Goal: Answer question/provide support

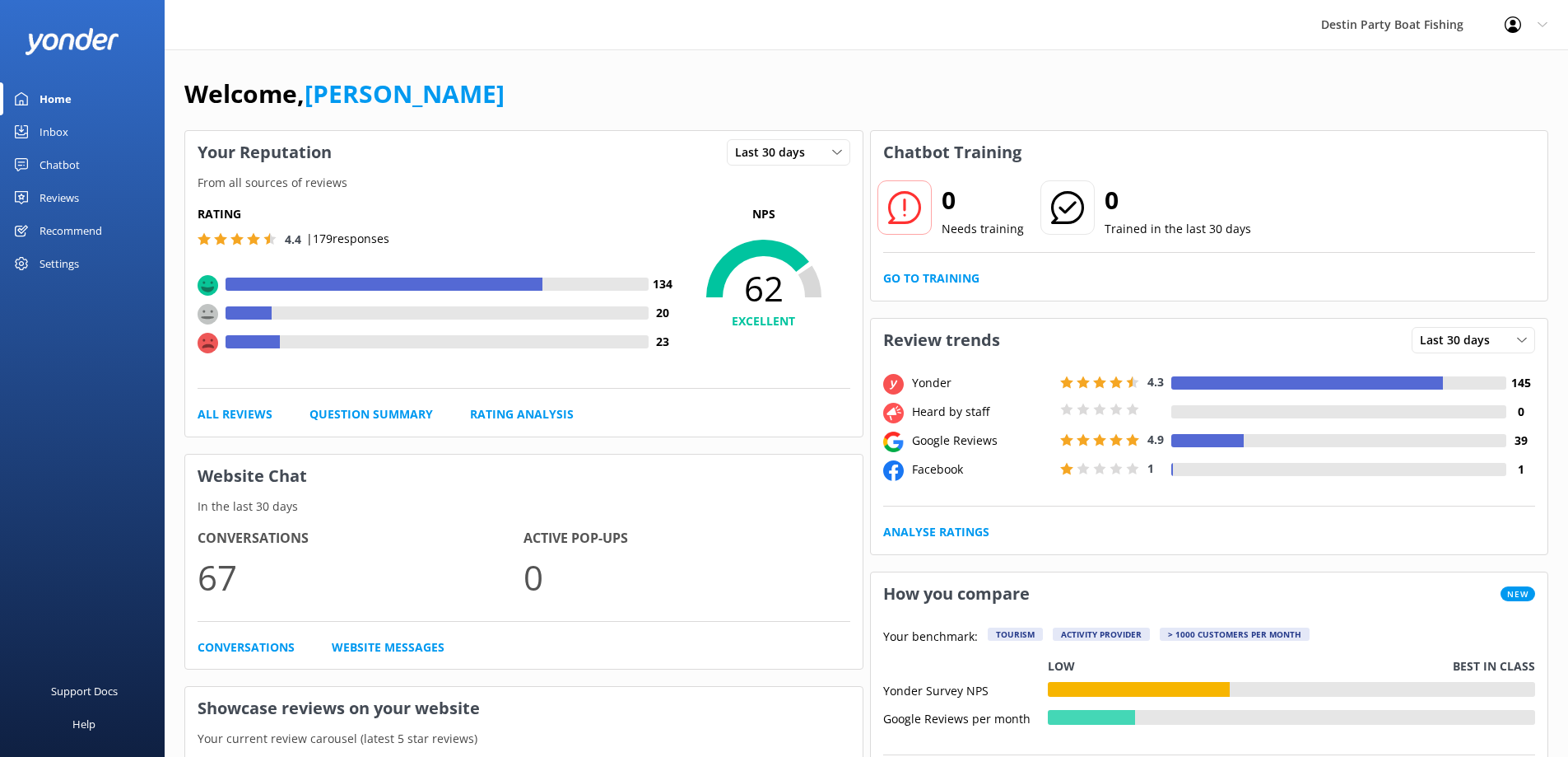
click at [52, 131] on div "Inbox" at bounding box center [54, 132] width 29 height 33
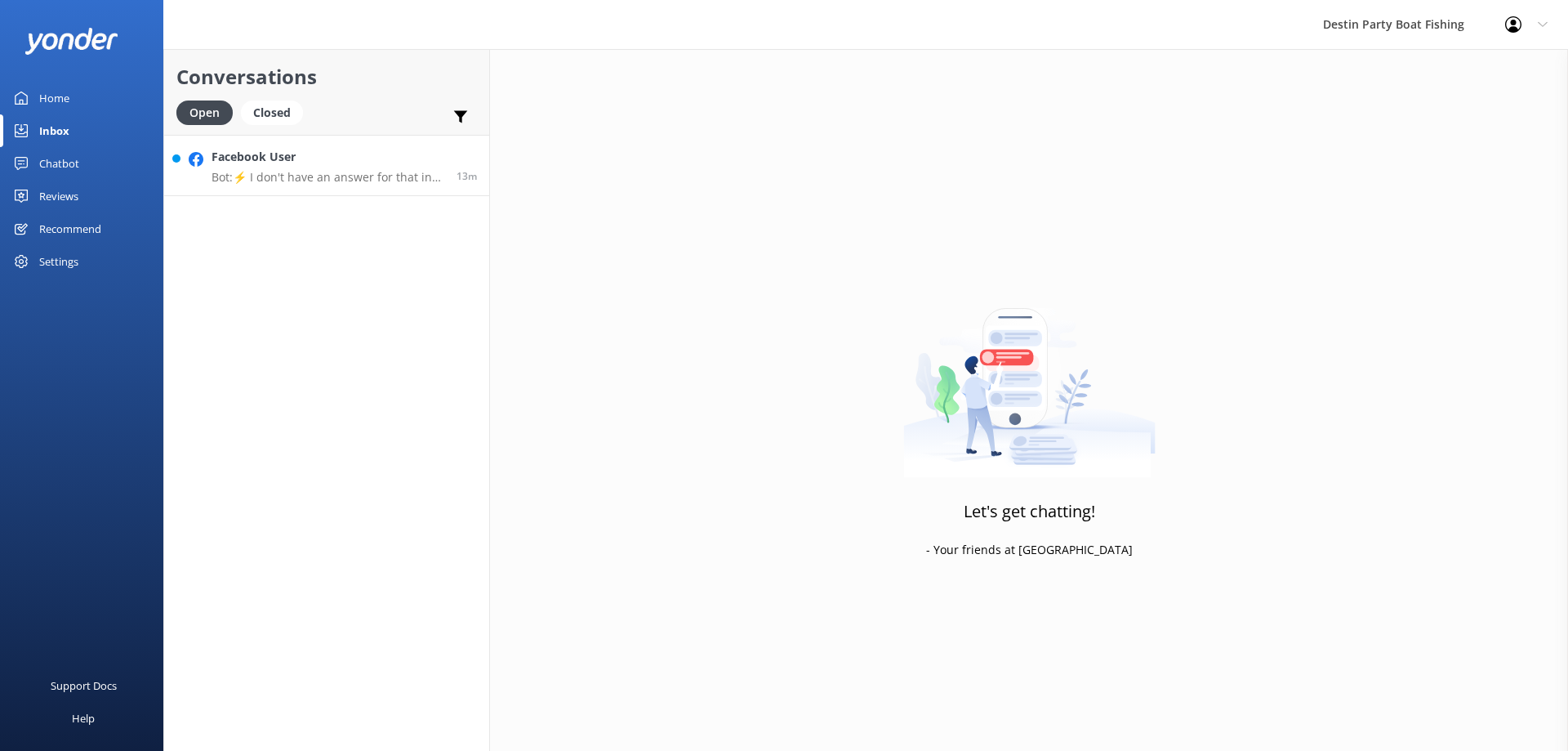
click at [285, 177] on p "Bot: ⚡ I don't have an answer for that in my knowledge base. Please try and rep…" at bounding box center [327, 177] width 233 height 15
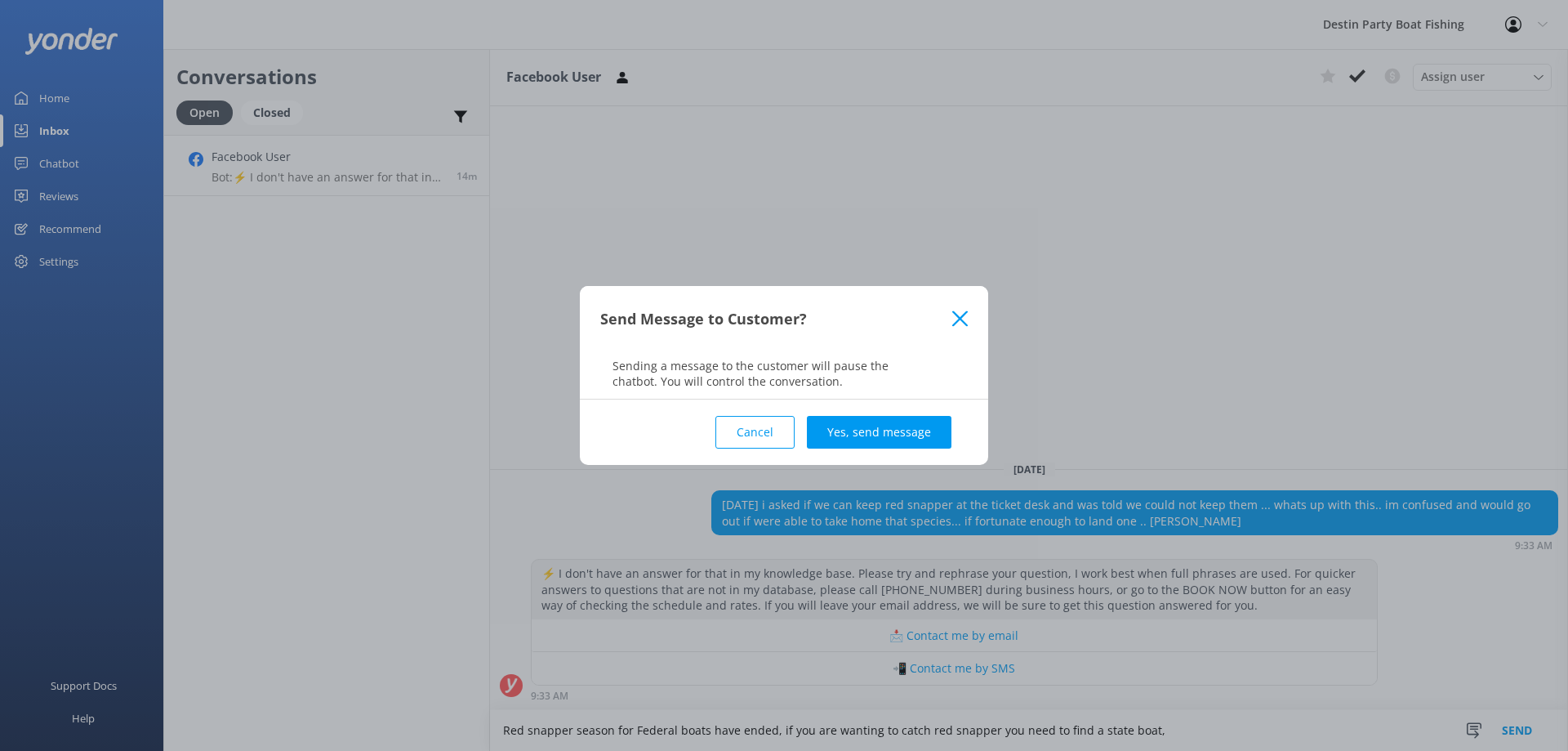
click at [960, 313] on icon at bounding box center [960, 319] width 16 height 17
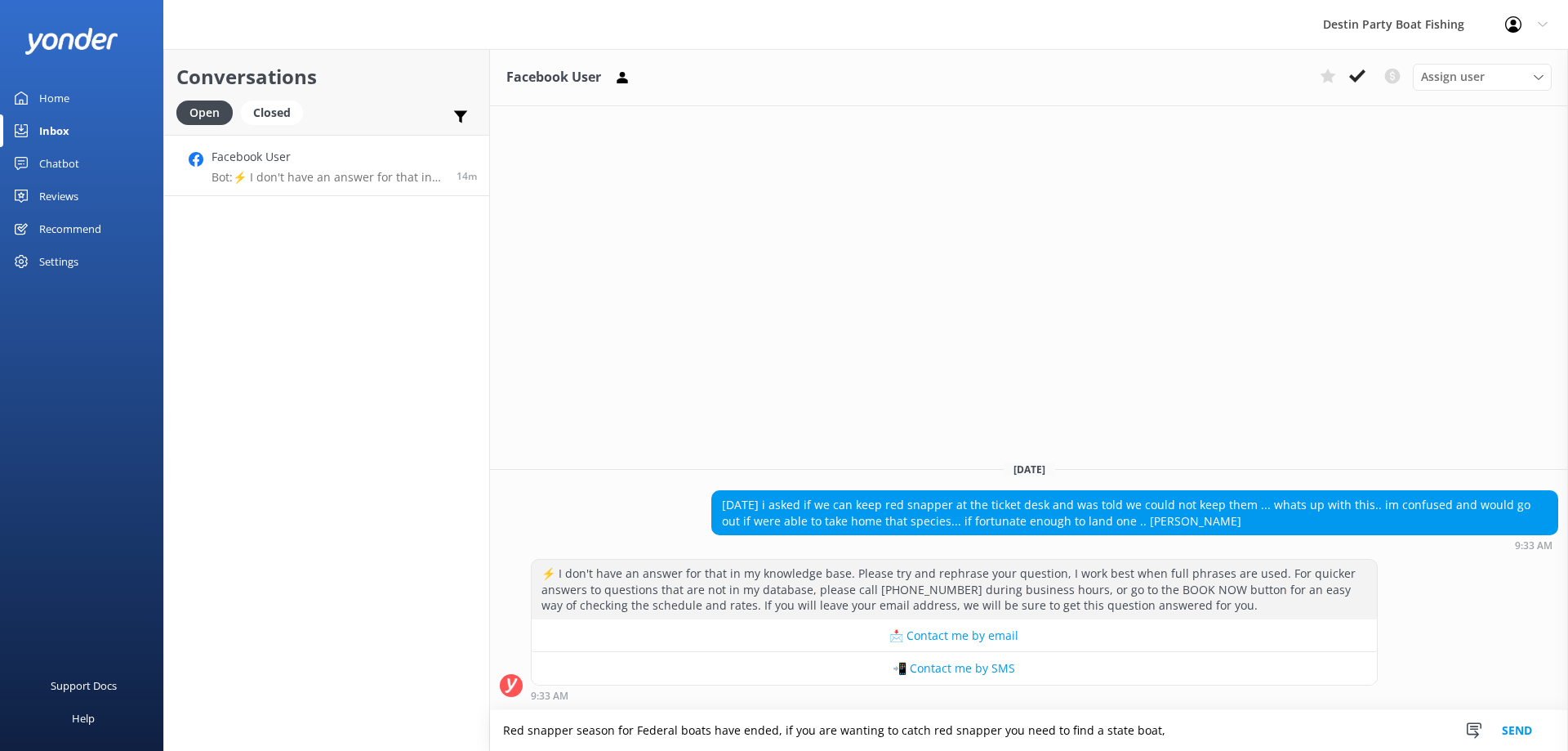
drag, startPoint x: 1170, startPoint y: 730, endPoint x: 770, endPoint y: 744, distance: 400.2
click at [770, 744] on textarea "Red snapper season for Federal boats have ended, if you are wanting to catch re…" at bounding box center [1029, 731] width 1078 height 41
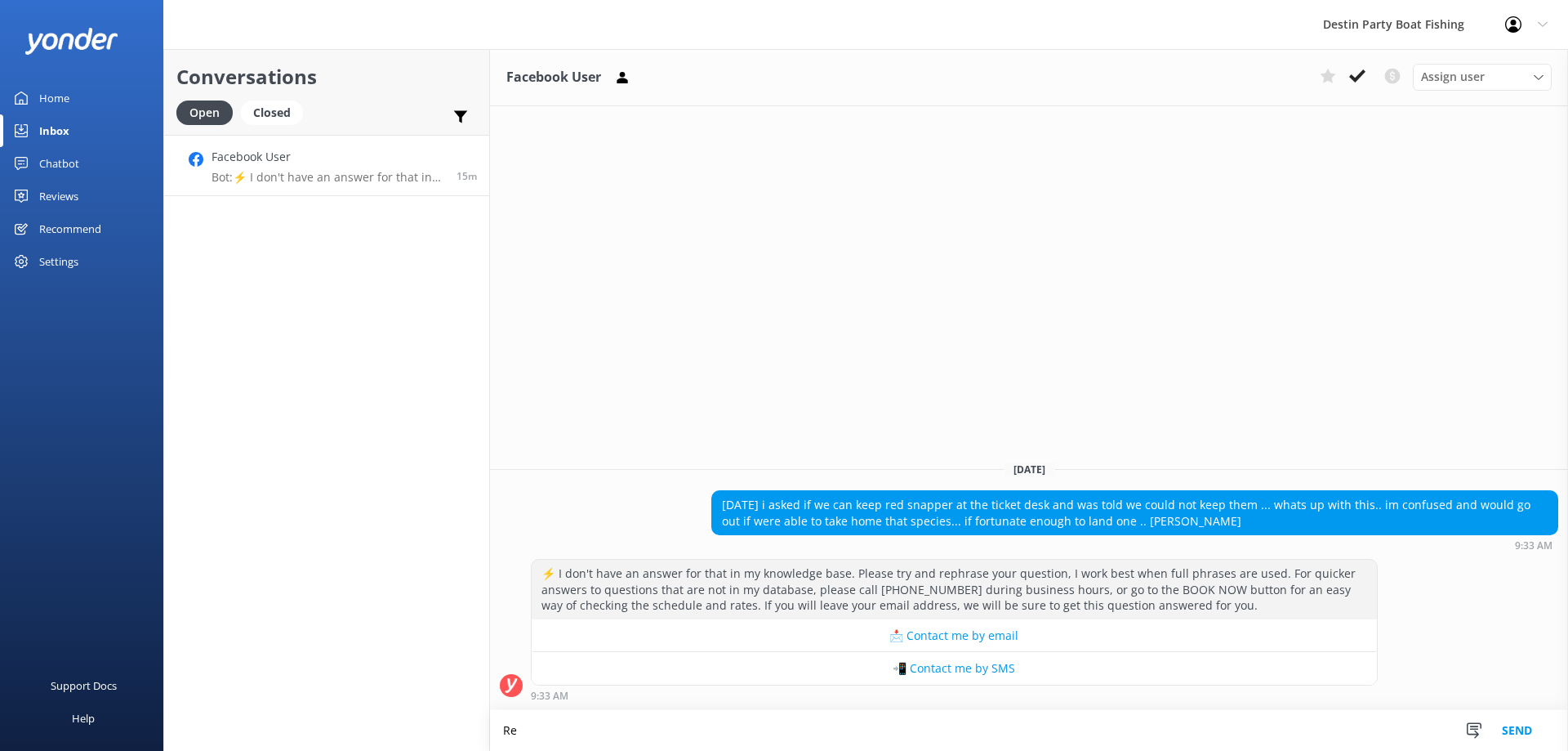
type textarea "R"
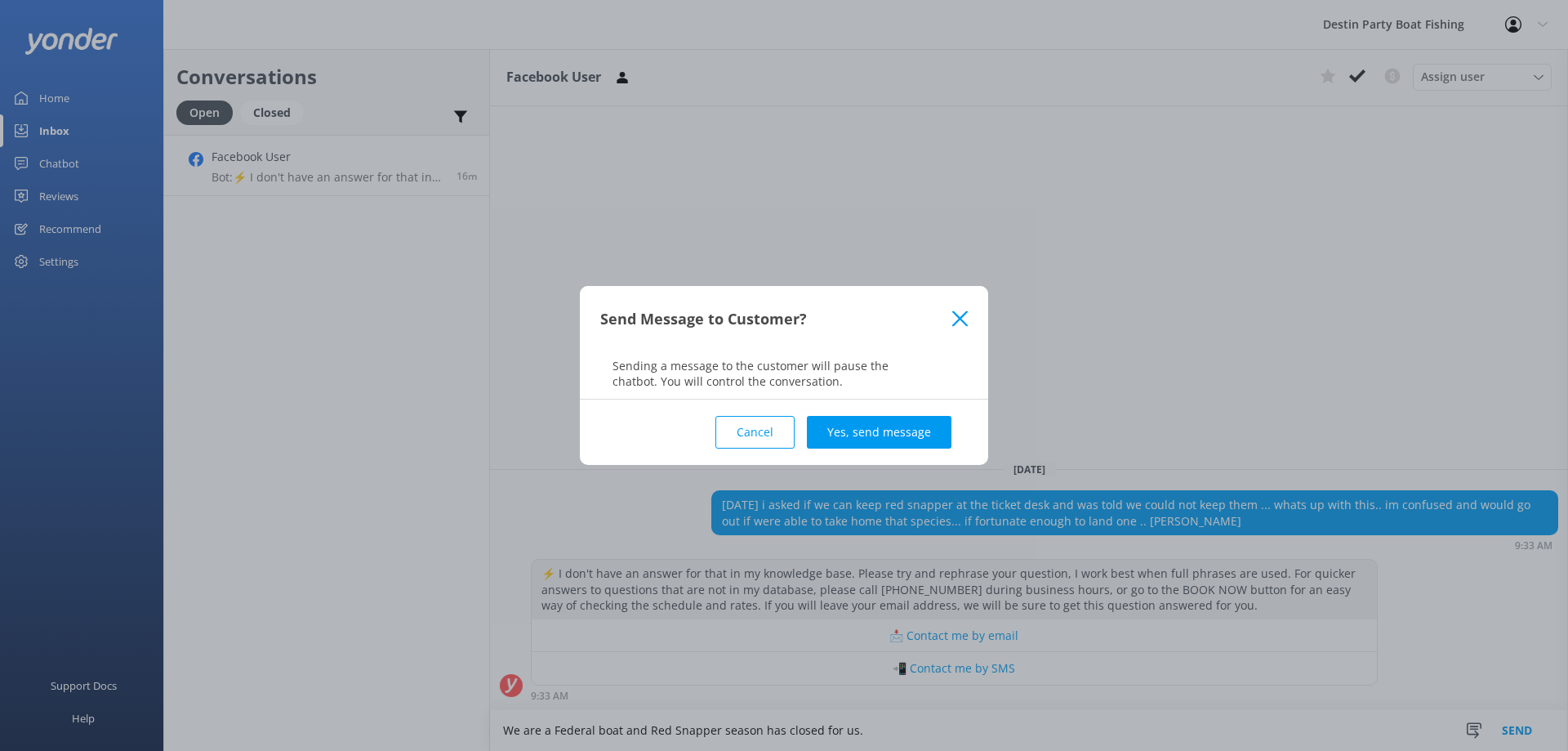
click at [963, 317] on use at bounding box center [960, 318] width 16 height 16
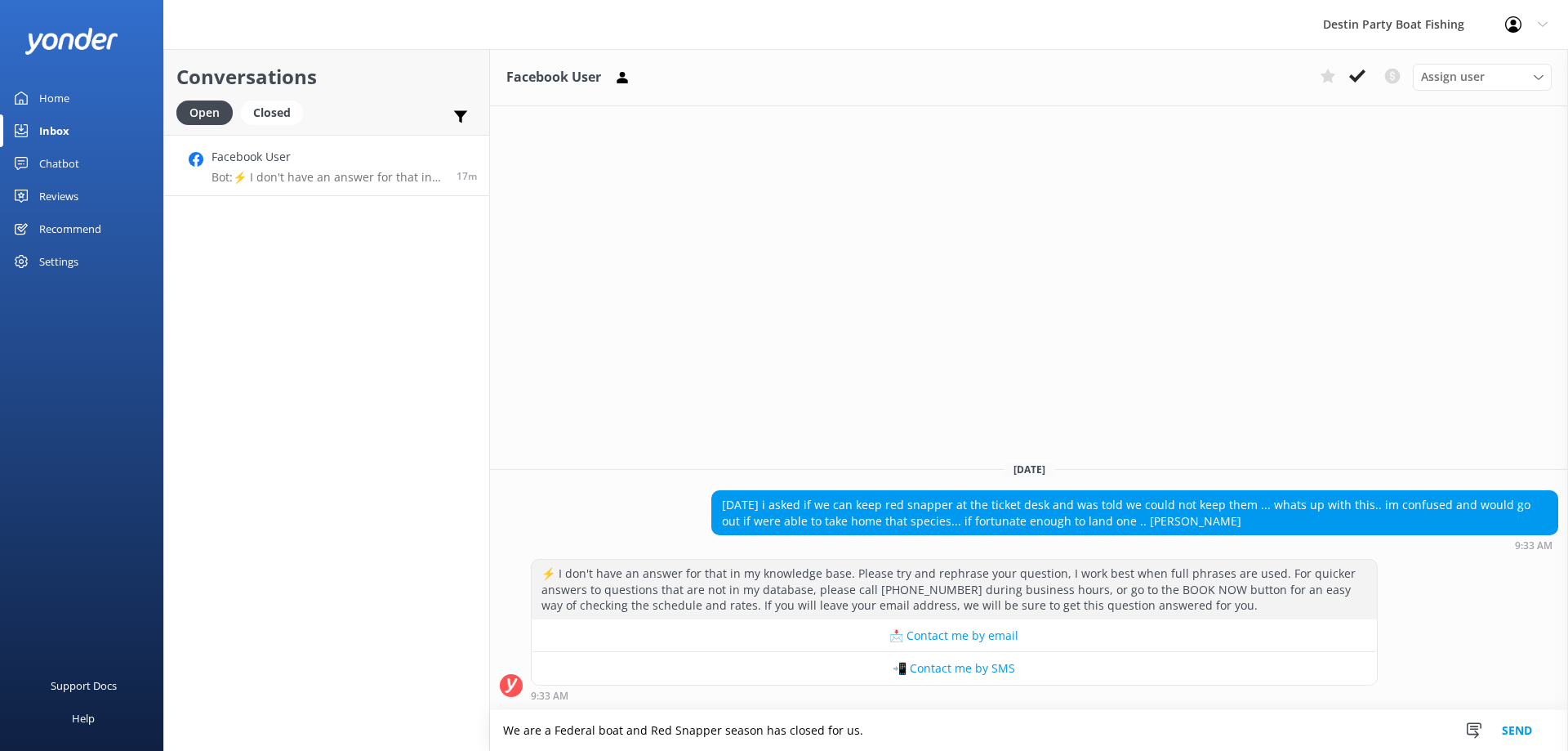
drag, startPoint x: 935, startPoint y: 734, endPoint x: 451, endPoint y: 711, distance: 484.5
click at [451, 711] on div "Conversations Open Closed Important Converted Assigned to me Unassigned SMS Fac…" at bounding box center [865, 399] width 1405 height 702
type textarea "W"
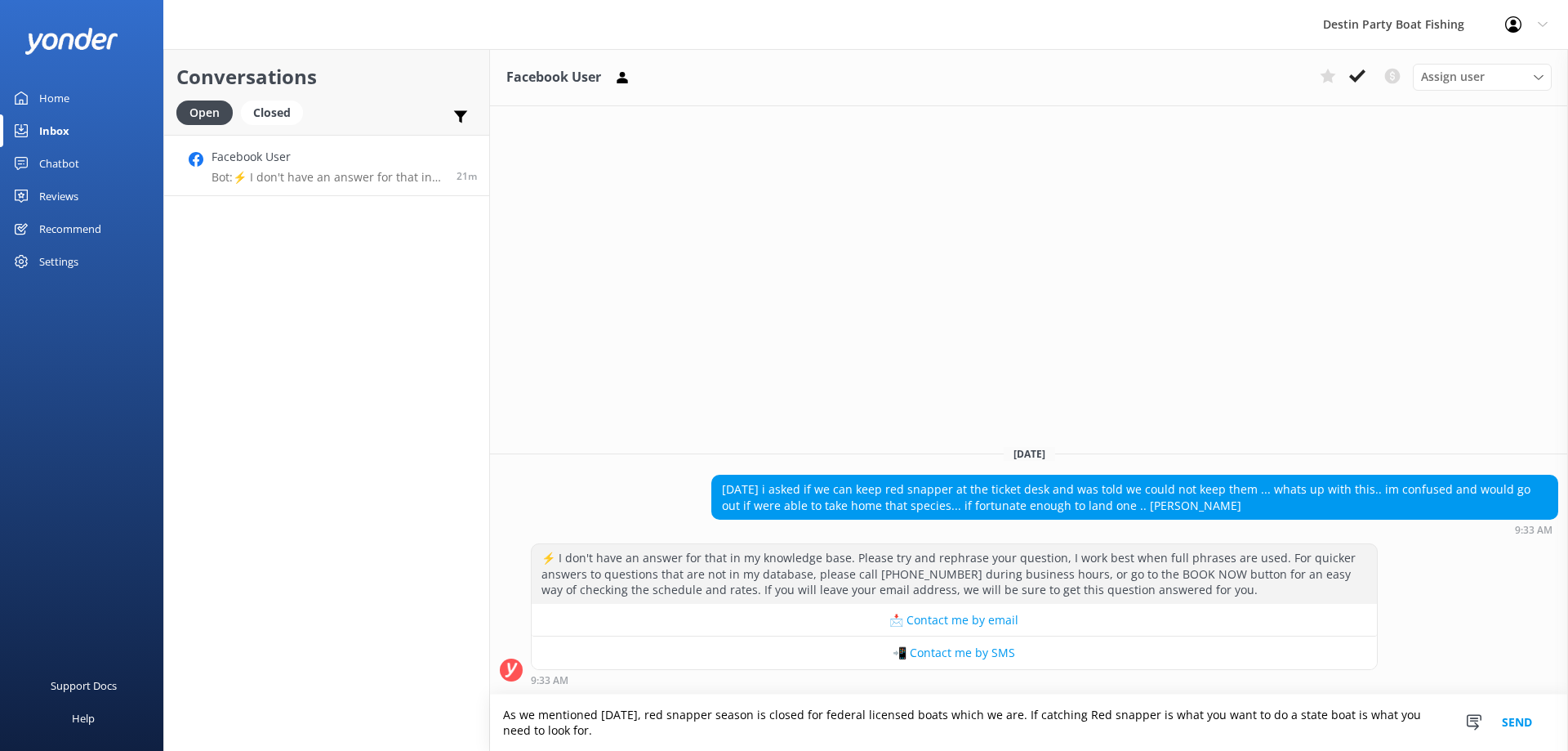
drag, startPoint x: 920, startPoint y: 716, endPoint x: 869, endPoint y: 711, distance: 51.2
click at [869, 711] on textarea "As we mentioned [DATE], red snapper season is closed for federal licensed boats…" at bounding box center [1029, 723] width 1078 height 56
click at [1128, 737] on textarea "As we mentioned [DATE], red snapper season is closed for federal boats (which w…" at bounding box center [1029, 723] width 1078 height 56
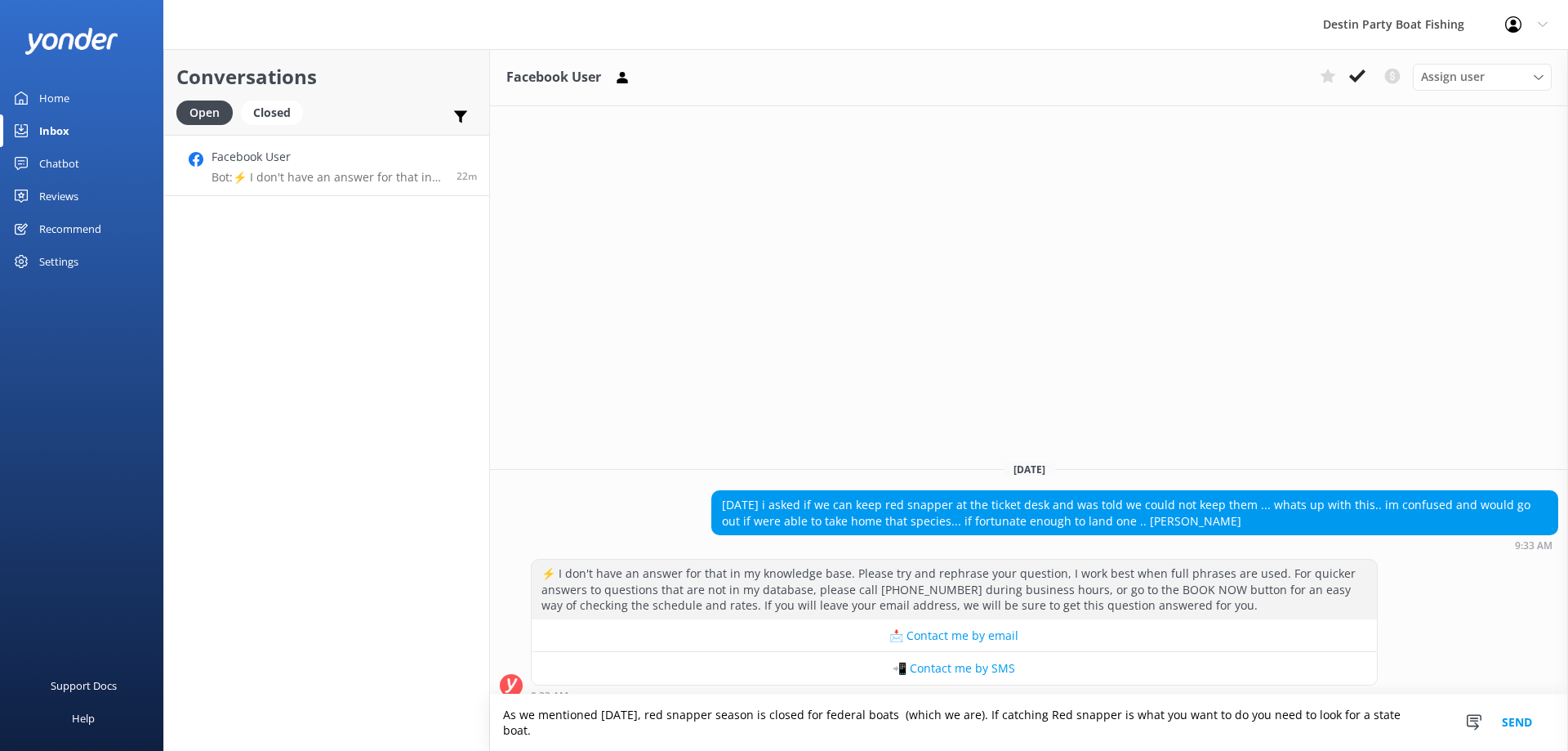
click at [1240, 726] on textarea "As we mentioned [DATE], red snapper season is closed for federal boats (which w…" at bounding box center [1029, 723] width 1078 height 56
type textarea "As we mentioned [DATE], red snapper season is closed for federal boats (which w…"
click at [68, 90] on div "Home" at bounding box center [54, 98] width 31 height 33
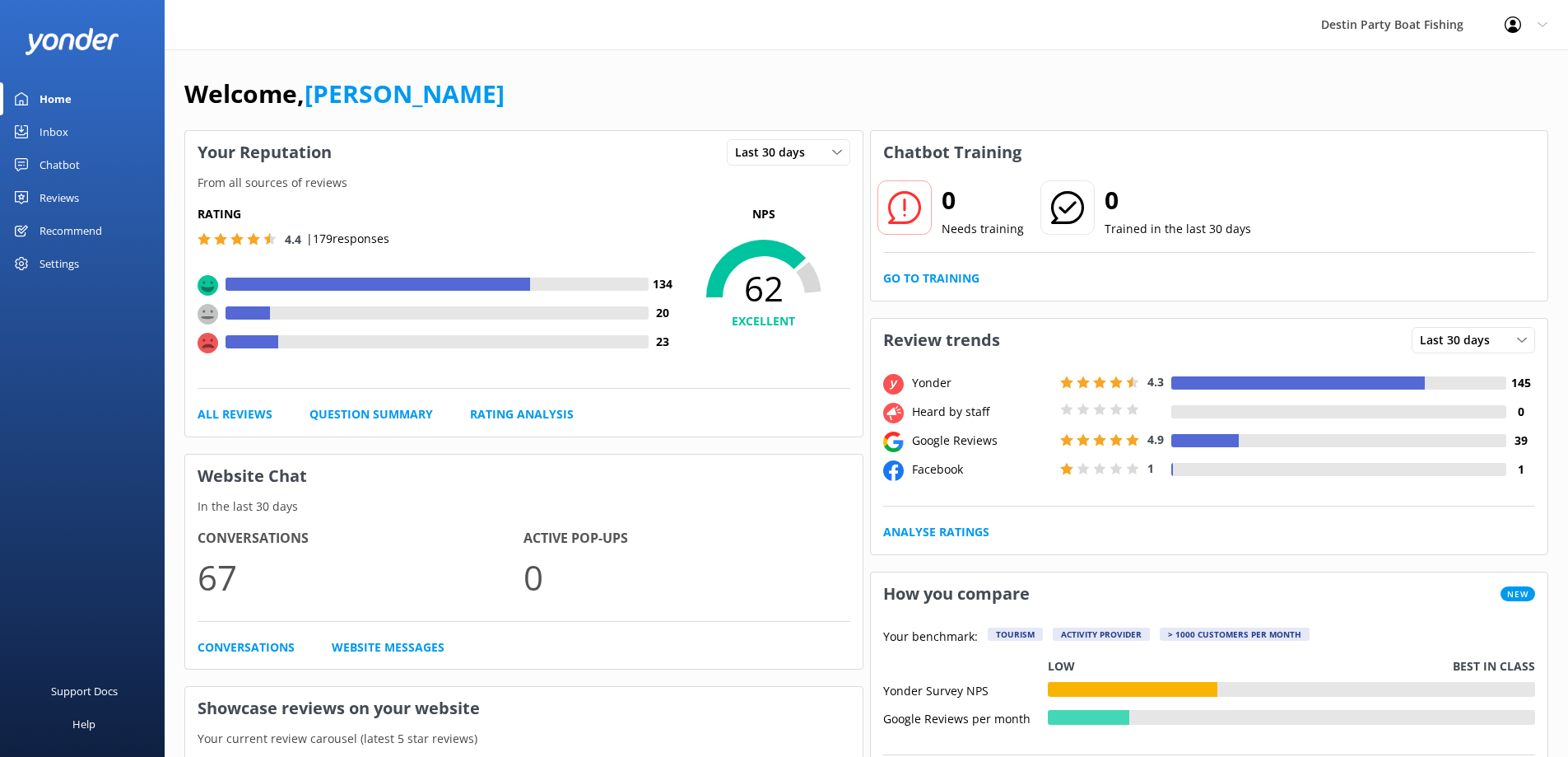
click at [57, 197] on div "Reviews" at bounding box center [60, 198] width 40 height 33
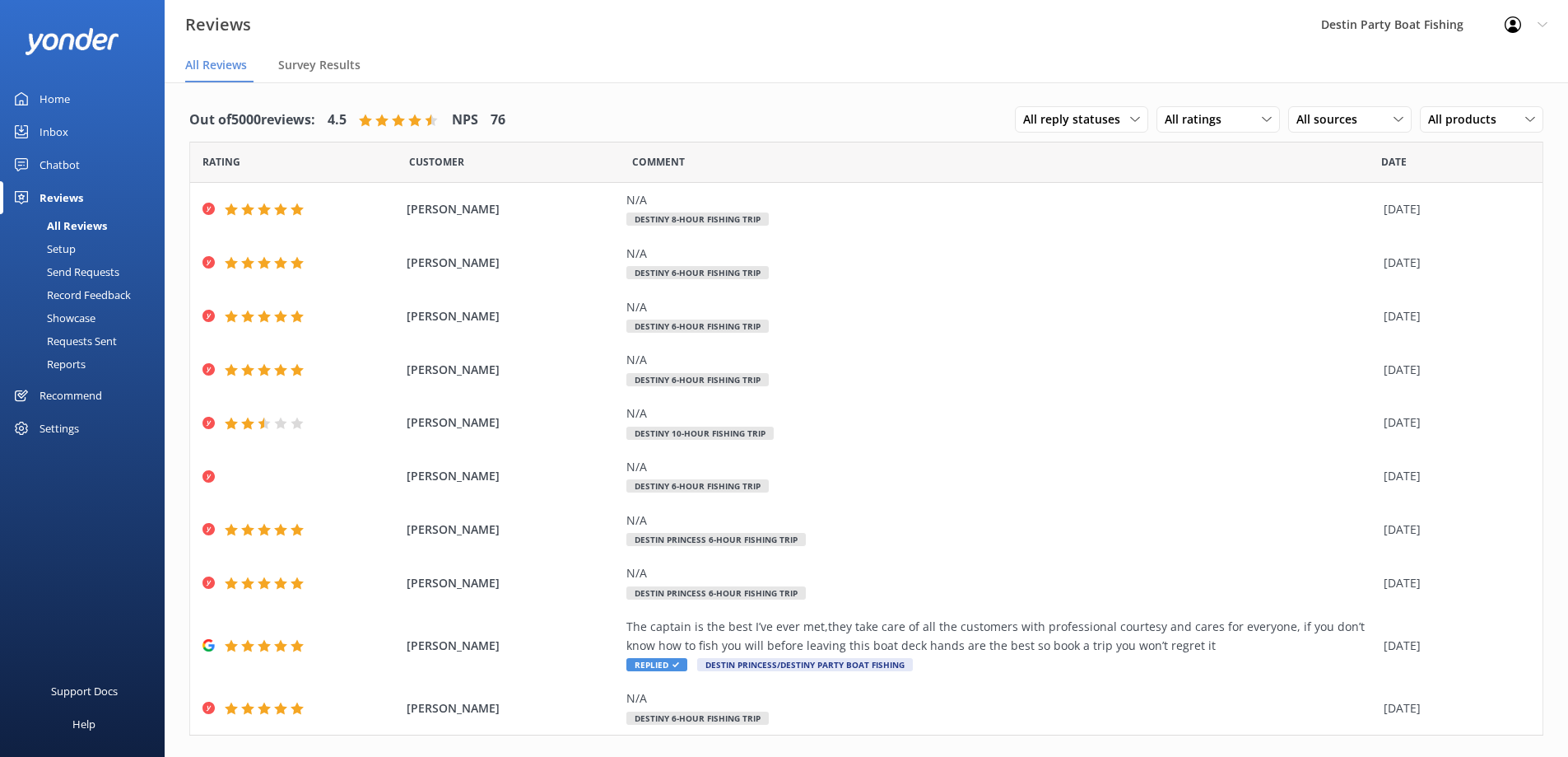
click at [47, 131] on div "Inbox" at bounding box center [54, 132] width 29 height 33
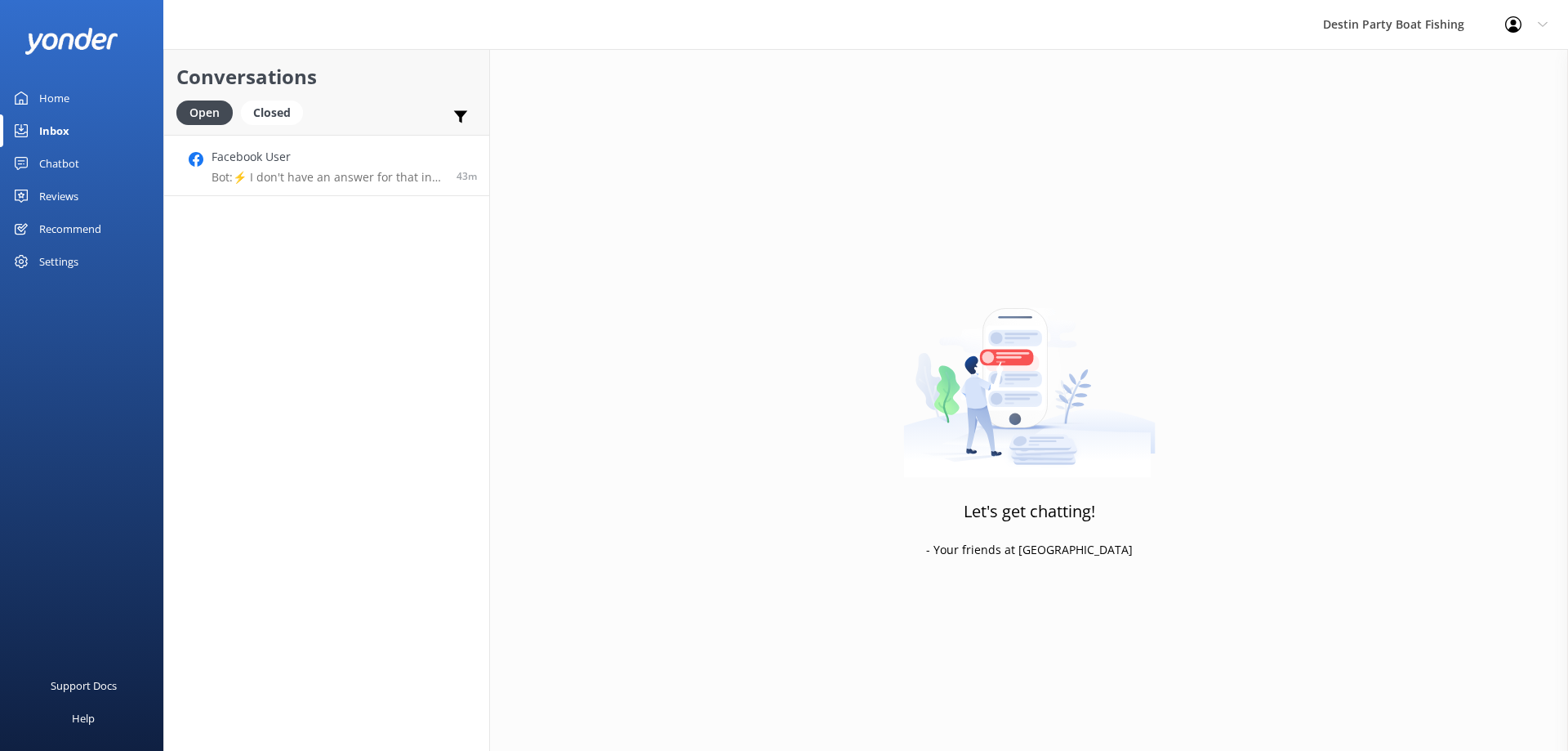
click at [294, 182] on p "Bot: ⚡ I don't have an answer for that in my knowledge base. Please try and rep…" at bounding box center [327, 177] width 233 height 15
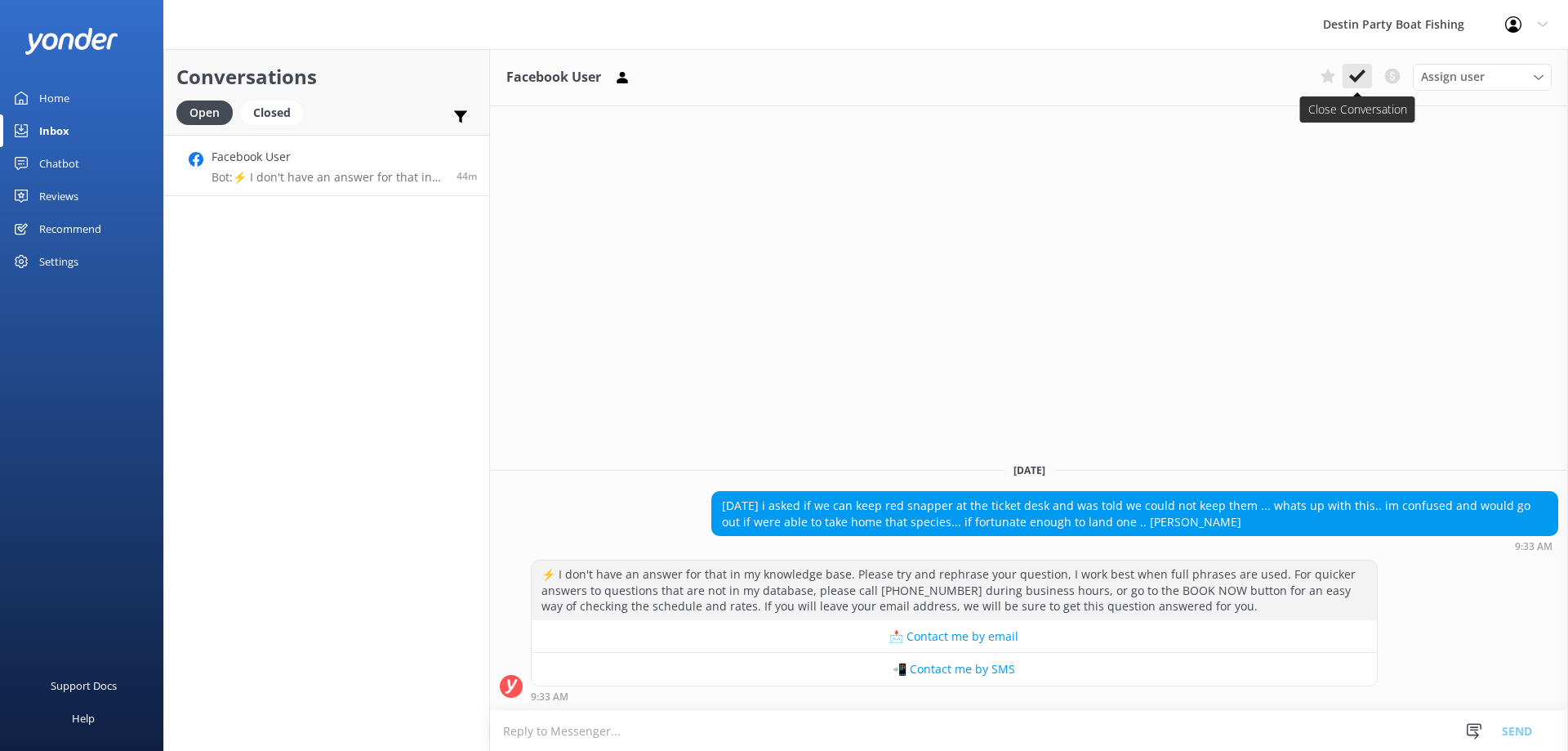
click at [1357, 78] on use at bounding box center [1358, 76] width 16 height 13
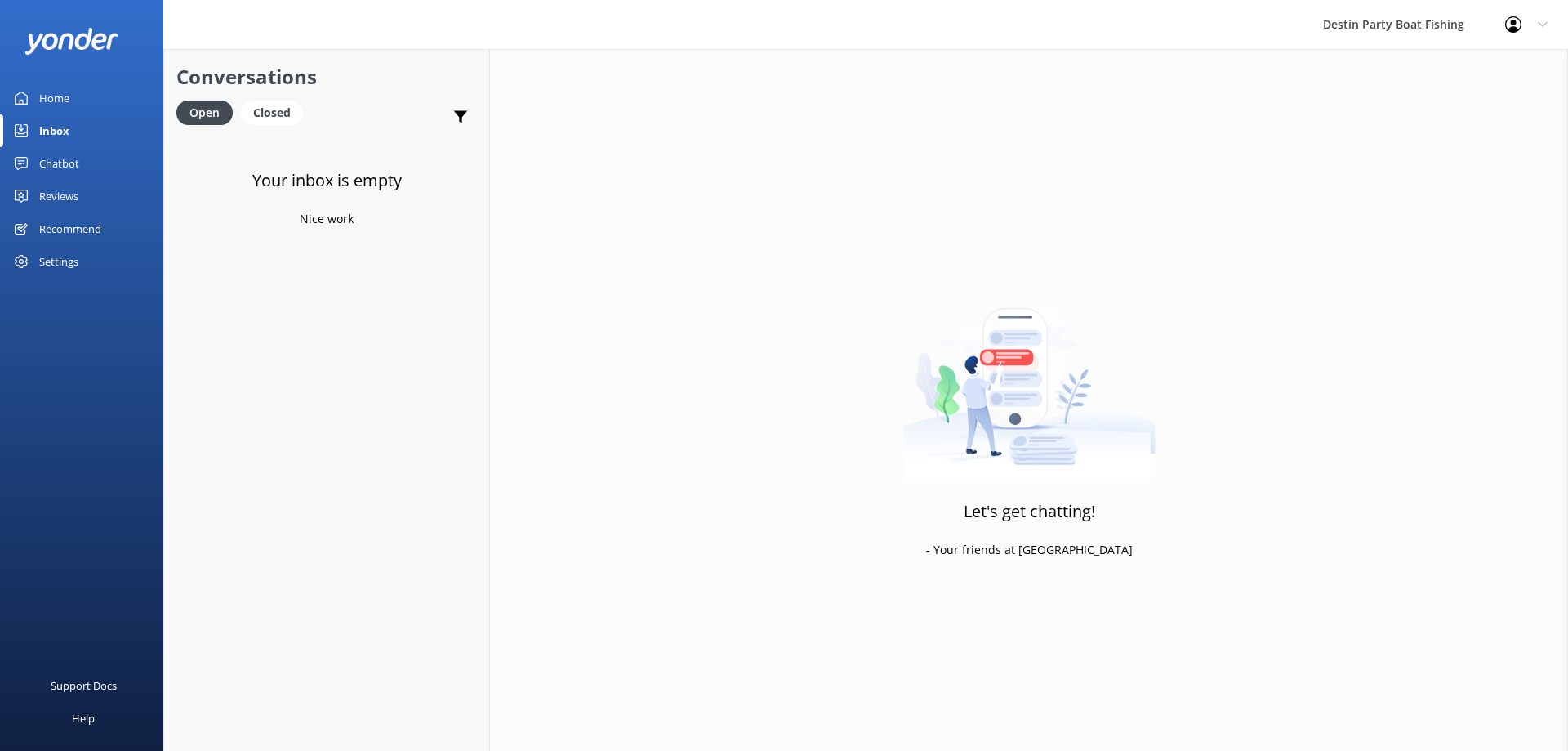
click at [31, 90] on link "Home" at bounding box center [82, 98] width 163 height 33
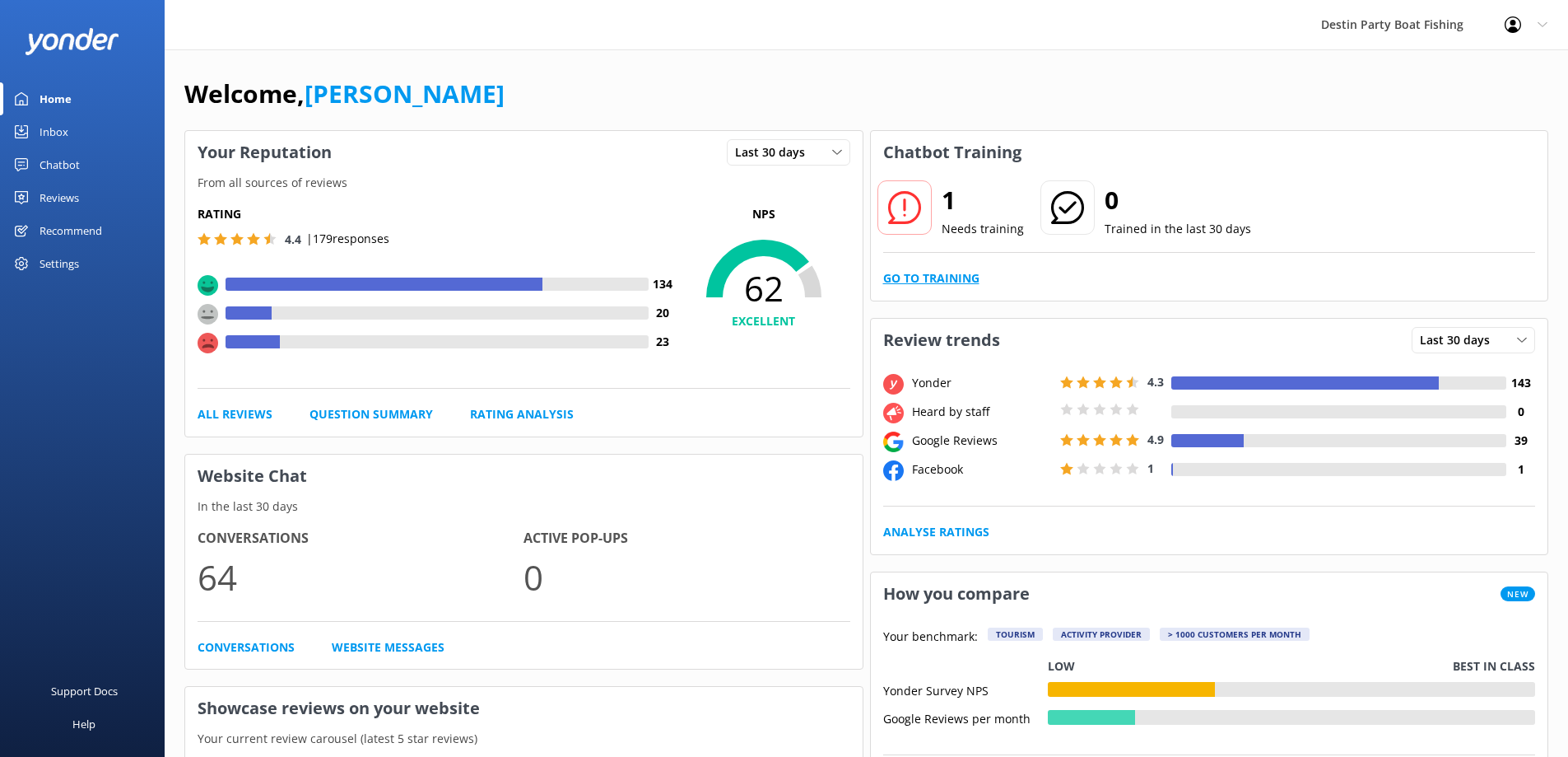
click at [946, 280] on link "Go to Training" at bounding box center [932, 279] width 96 height 18
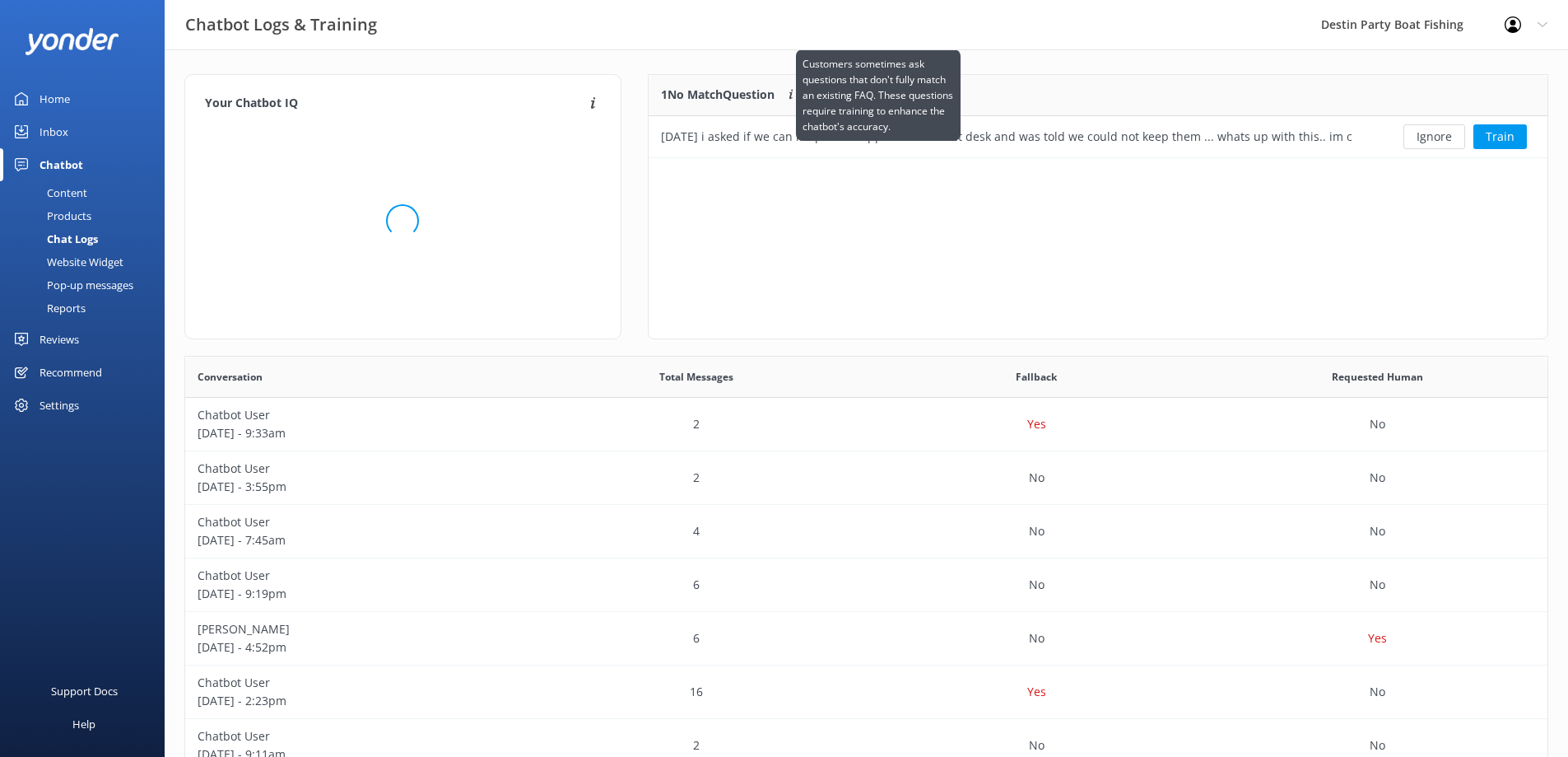
scroll to position [71, 887]
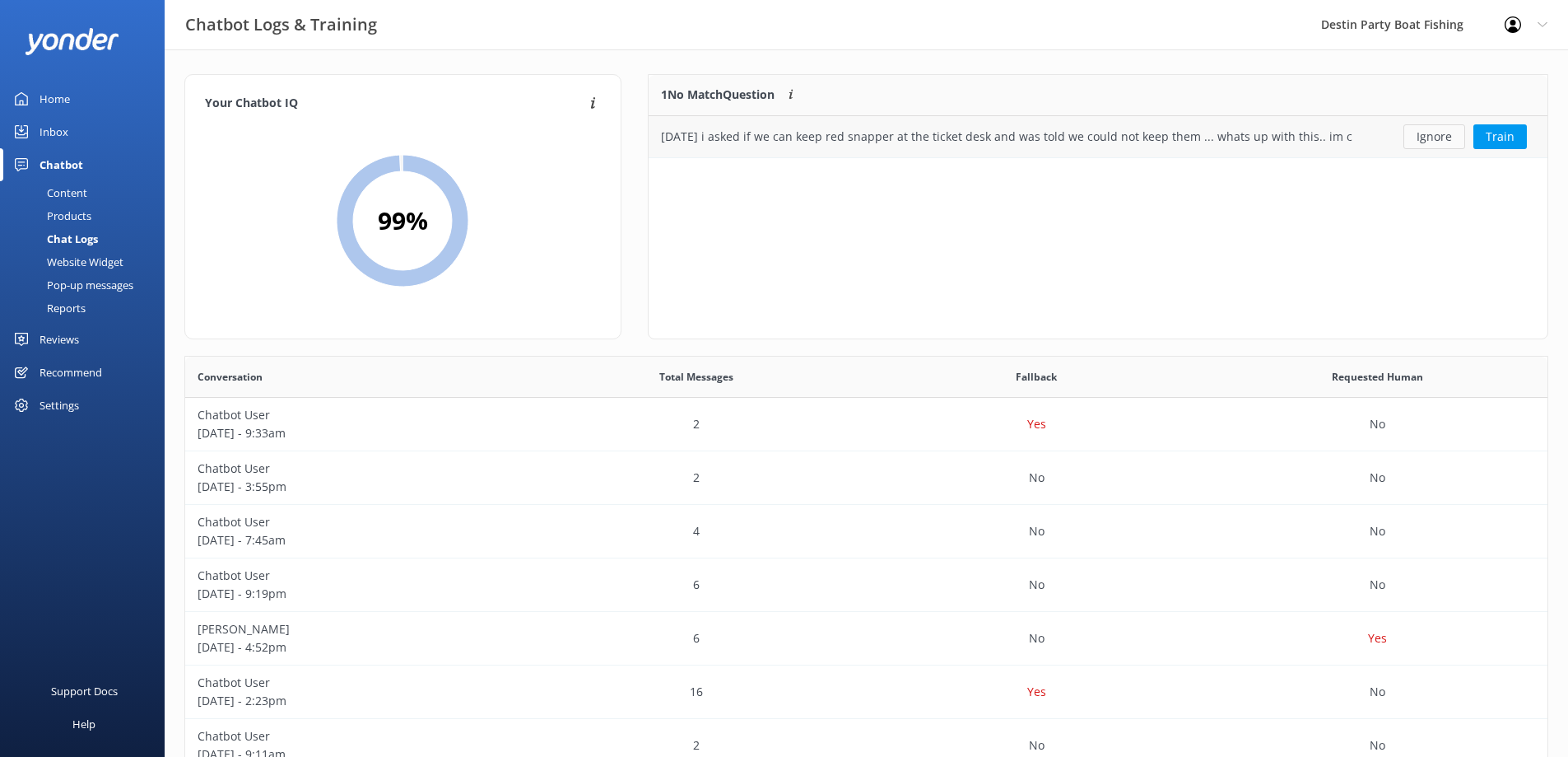
click at [1428, 131] on button "Ignore" at bounding box center [1434, 137] width 62 height 25
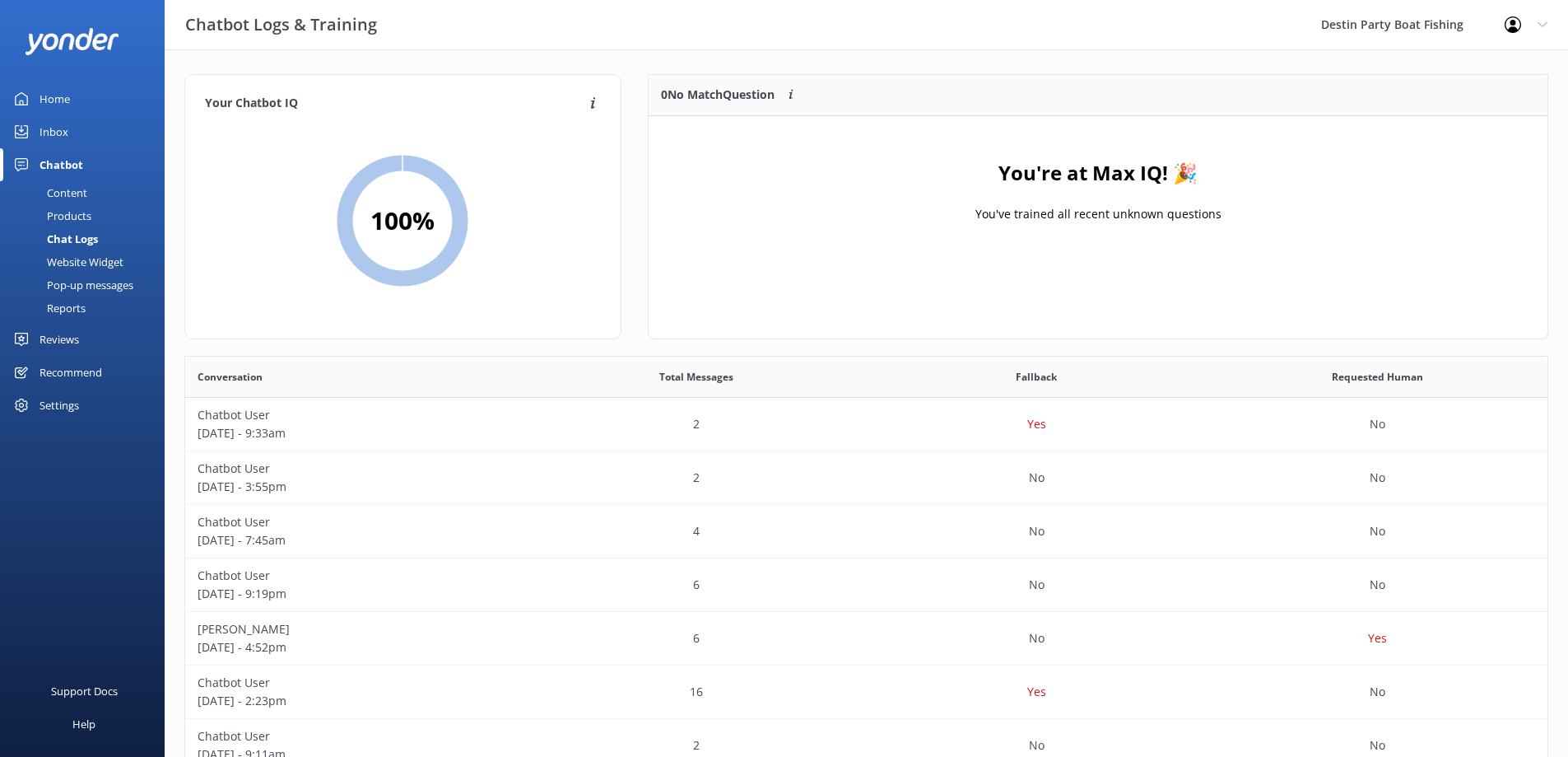
click at [46, 96] on div "Home" at bounding box center [55, 99] width 31 height 33
